Goal: Task Accomplishment & Management: Manage account settings

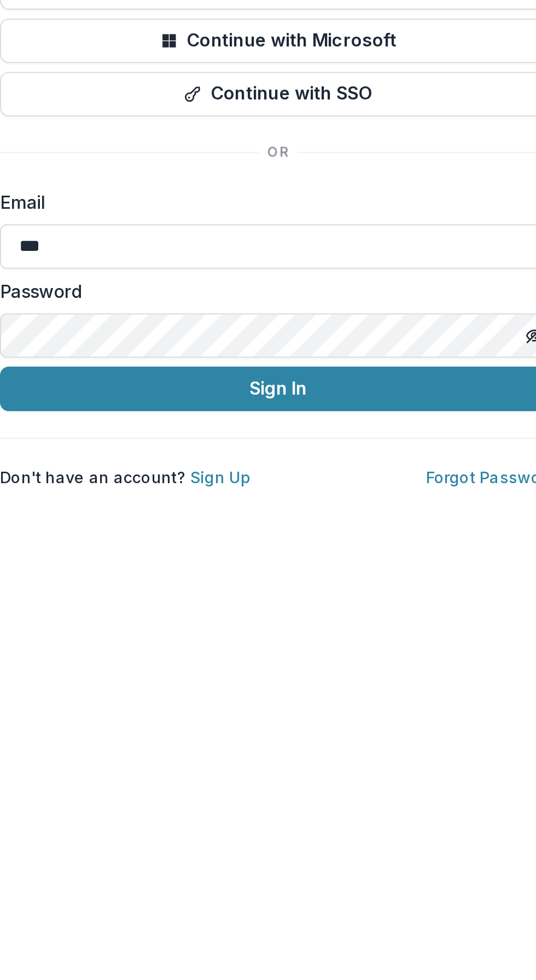
type input "**********"
click at [213, 616] on button "Sign In" at bounding box center [267, 616] width 273 height 22
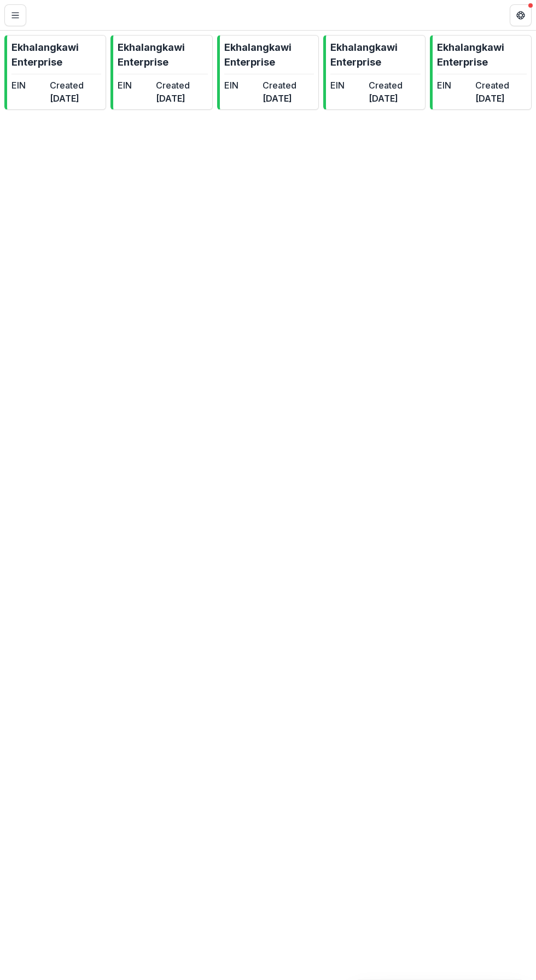
click at [15, 15] on line "Toggle Menu" at bounding box center [15, 15] width 7 height 0
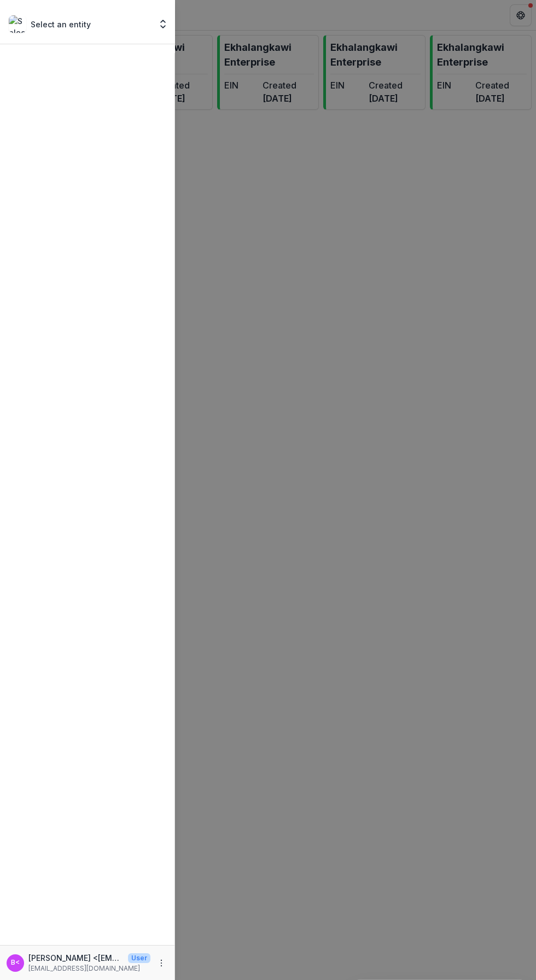
click at [44, 13] on div "Select an entity Nonprofits Ekhalangkawi Enterprise Ekhalangkawi Enterprise Ekh…" at bounding box center [87, 22] width 175 height 44
click at [168, 22] on icon "Open entity switcher" at bounding box center [162, 24] width 11 height 11
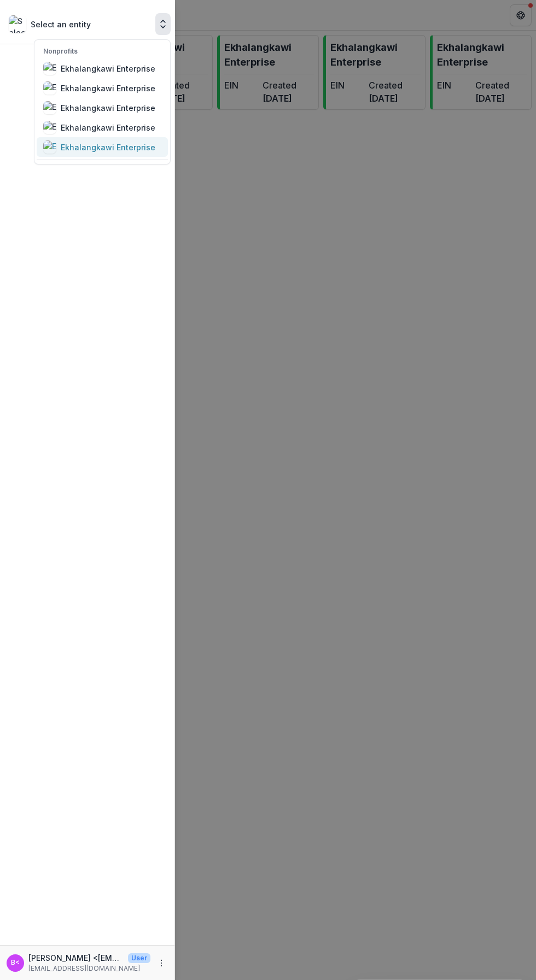
click at [89, 143] on div "Ekhalangkawi Enterprise" at bounding box center [108, 147] width 95 height 11
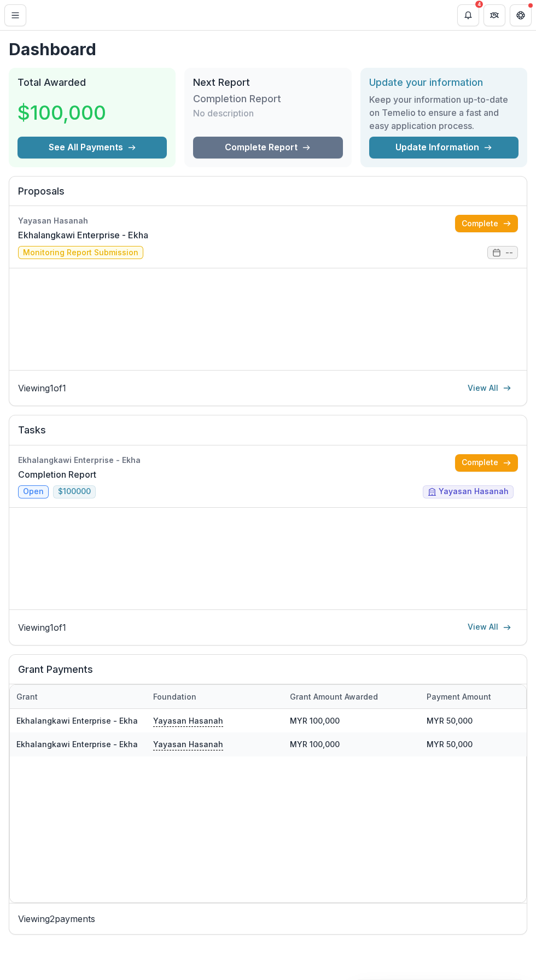
click at [15, 15] on line "Toggle Menu" at bounding box center [15, 15] width 7 height 0
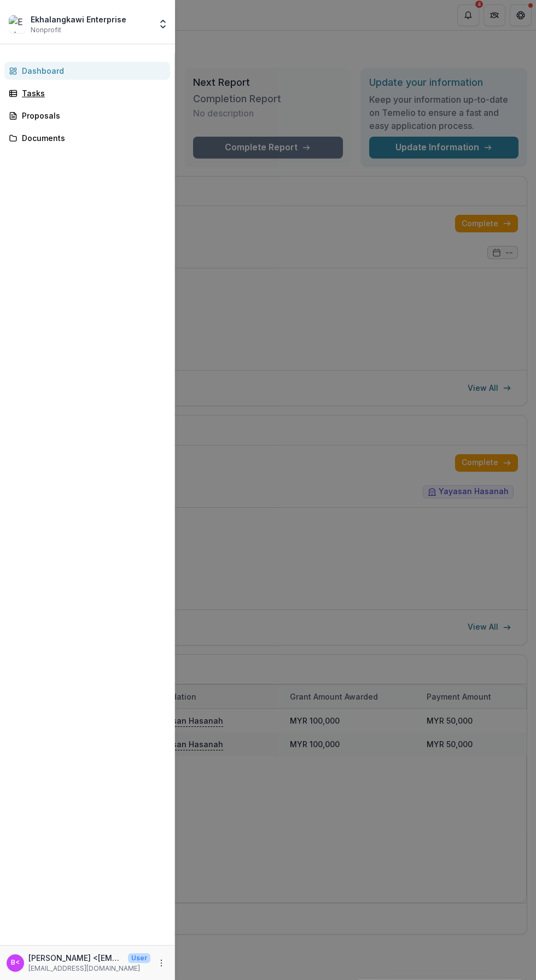
click at [29, 93] on div "Tasks" at bounding box center [91, 92] width 139 height 11
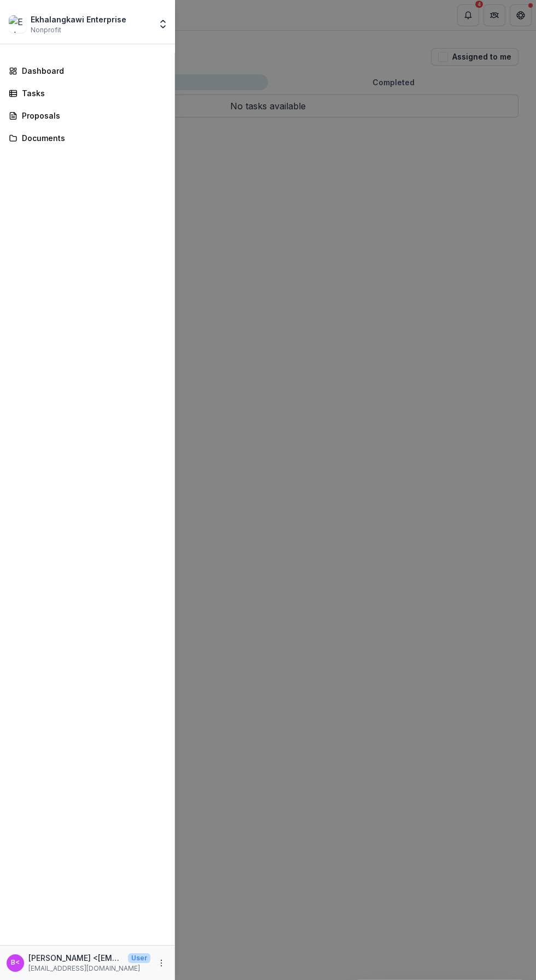
click at [381, 682] on div "Ekhalangkawi Enterprise Nonprofit Nonprofits Ekhalangkawi Enterprise Ekhalangka…" at bounding box center [268, 490] width 536 height 980
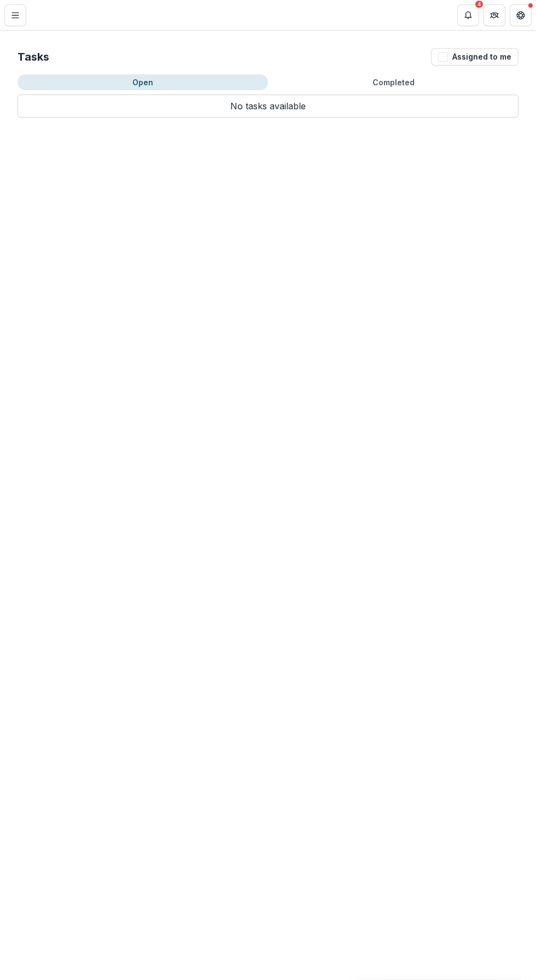
click at [417, 90] on button "Completed" at bounding box center [393, 82] width 250 height 16
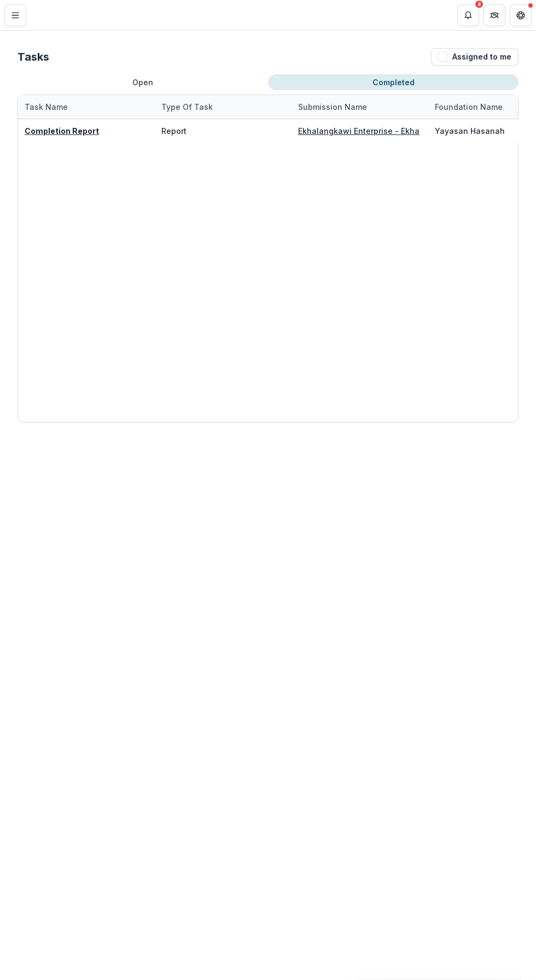
click at [65, 127] on u "Completion Report" at bounding box center [62, 130] width 74 height 9
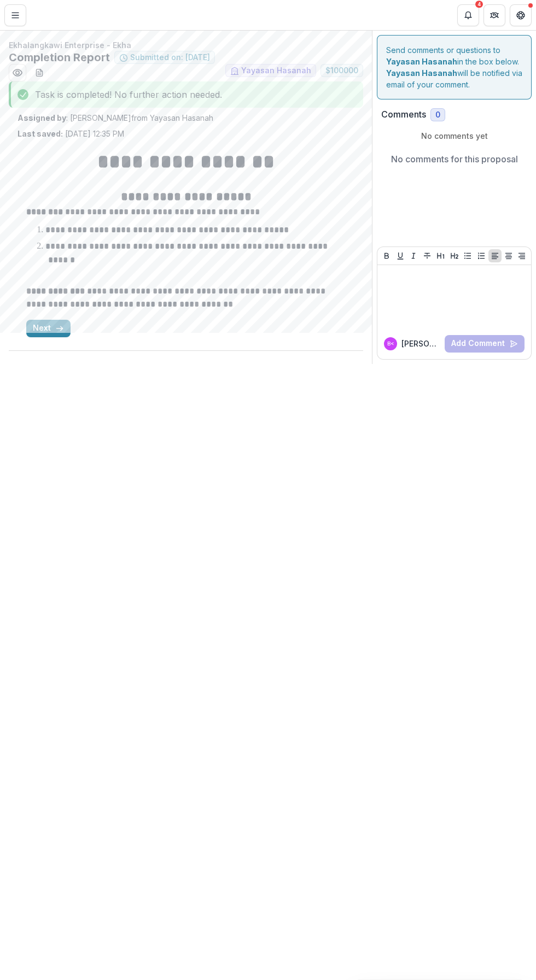
click at [468, 15] on icon "Notifications" at bounding box center [468, 15] width 9 height 9
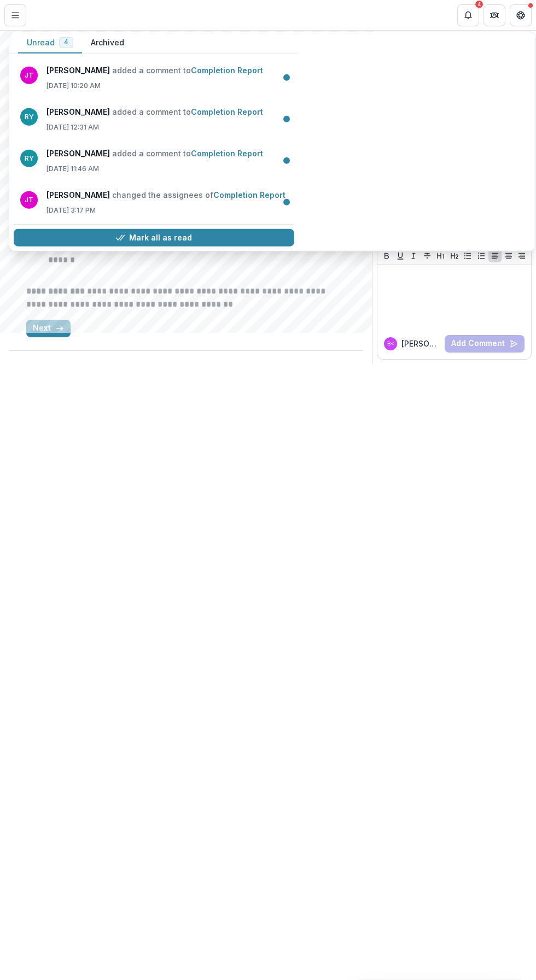
click at [191, 75] on link "Completion Report" at bounding box center [227, 70] width 72 height 9
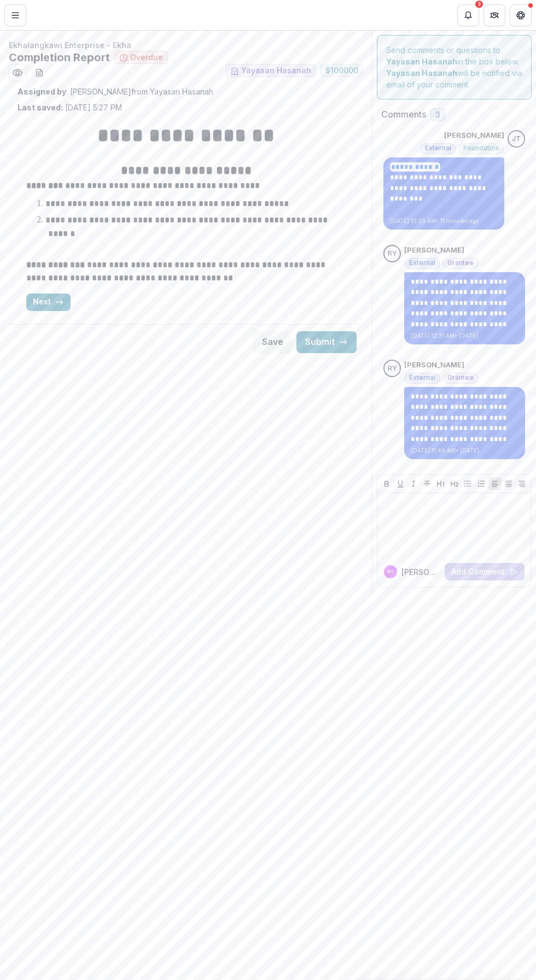
click at [431, 200] on link "**********" at bounding box center [439, 188] width 98 height 28
